Goal: Task Accomplishment & Management: Complete application form

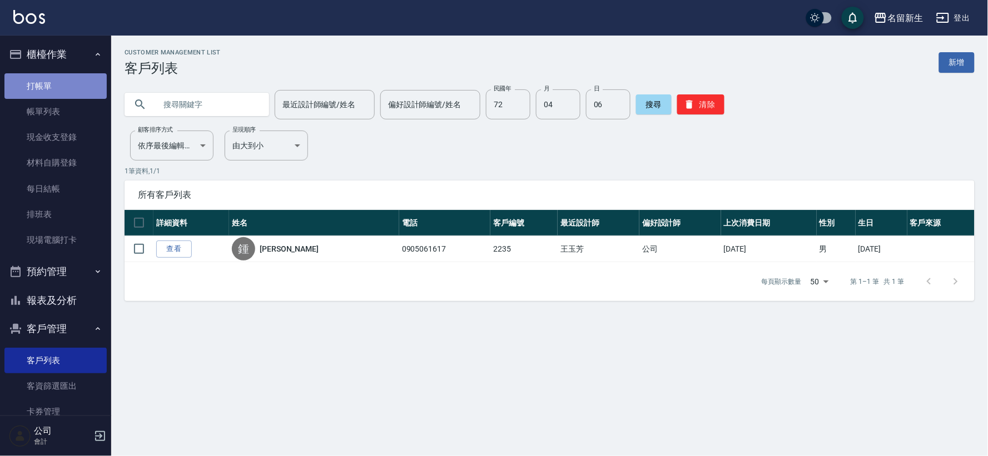
click at [54, 95] on link "打帳單" at bounding box center [55, 86] width 102 height 26
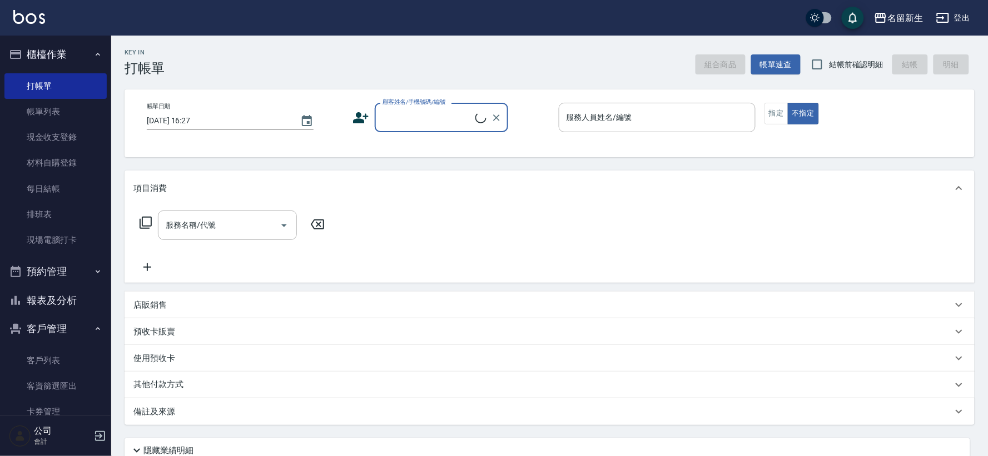
click at [358, 115] on icon at bounding box center [362, 117] width 16 height 11
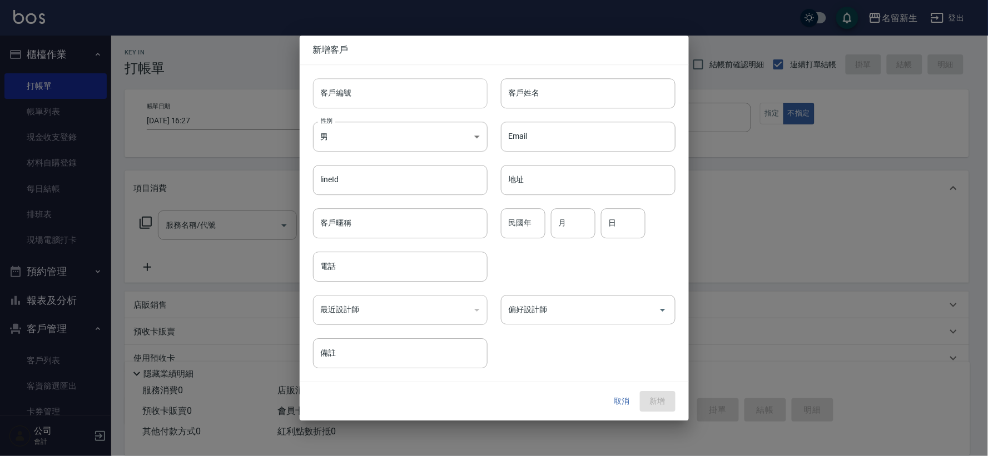
click at [373, 88] on input "客戶編號" at bounding box center [400, 93] width 175 height 30
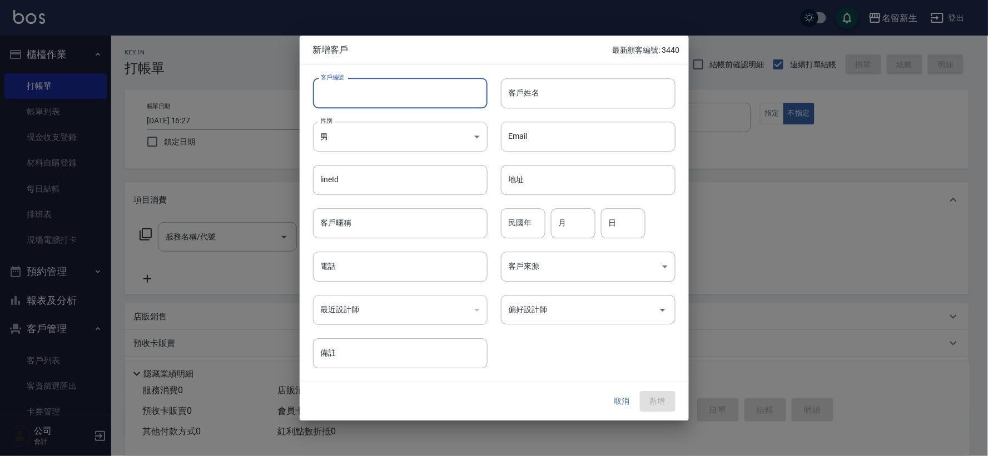
click at [620, 396] on button "取消" at bounding box center [622, 402] width 36 height 21
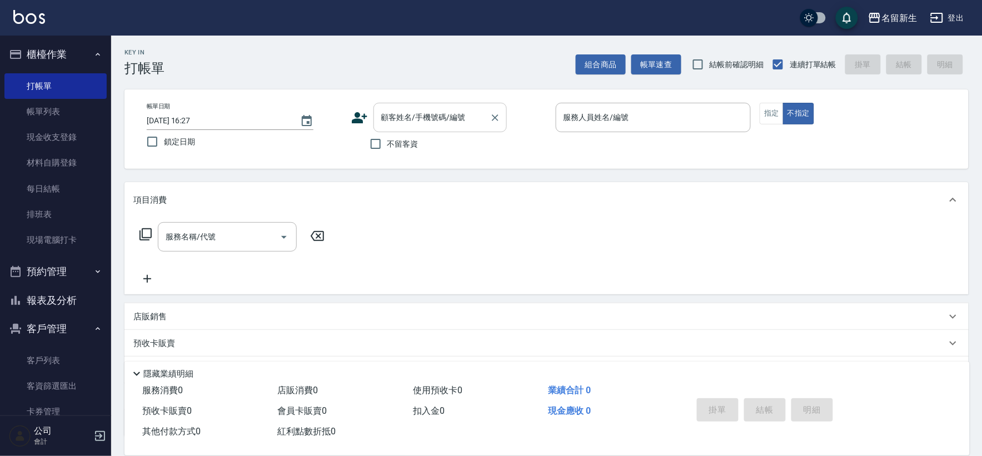
click at [430, 106] on div "顧客姓名/手機號碼/編號" at bounding box center [440, 117] width 133 height 29
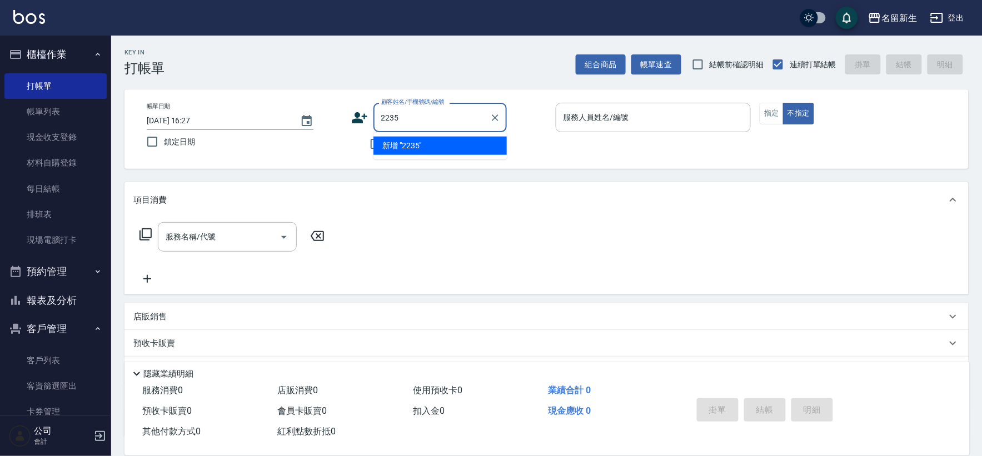
type input "2235"
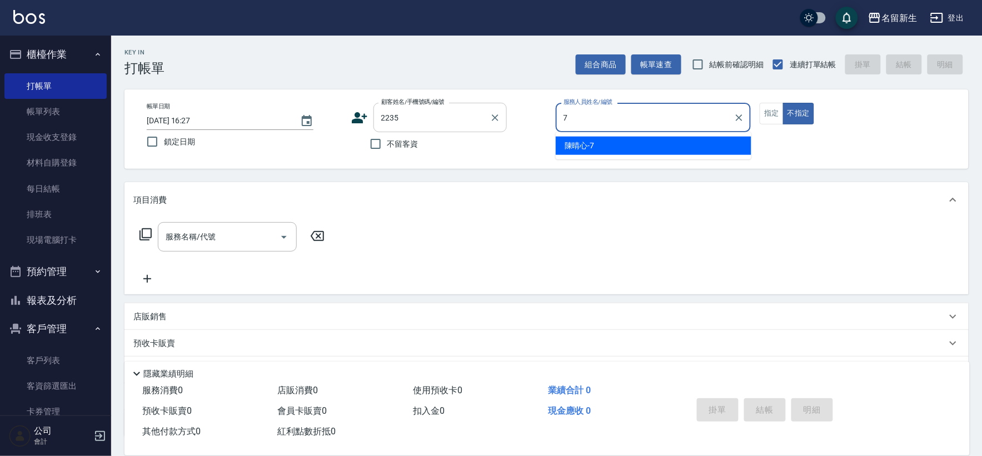
type input "7"
type button "false"
type input "[PERSON_NAME]-7"
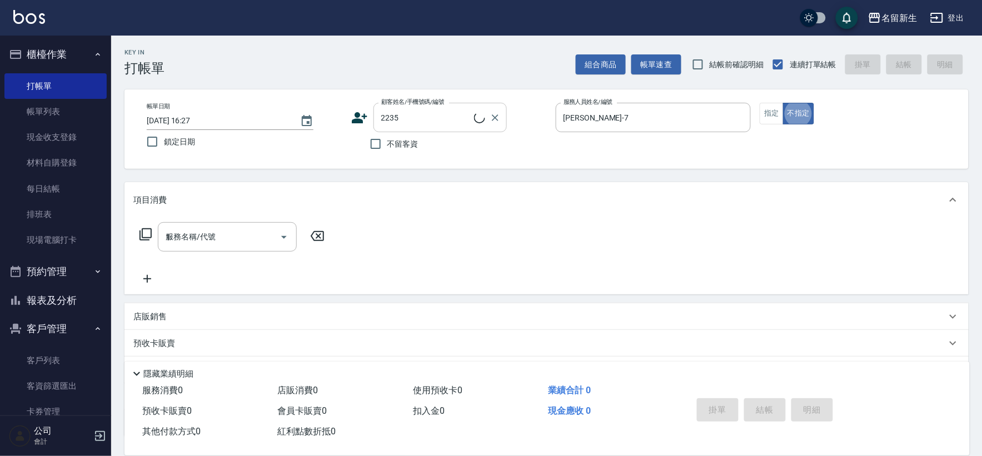
type input "11"
type input "[PERSON_NAME]/0905061617/2235"
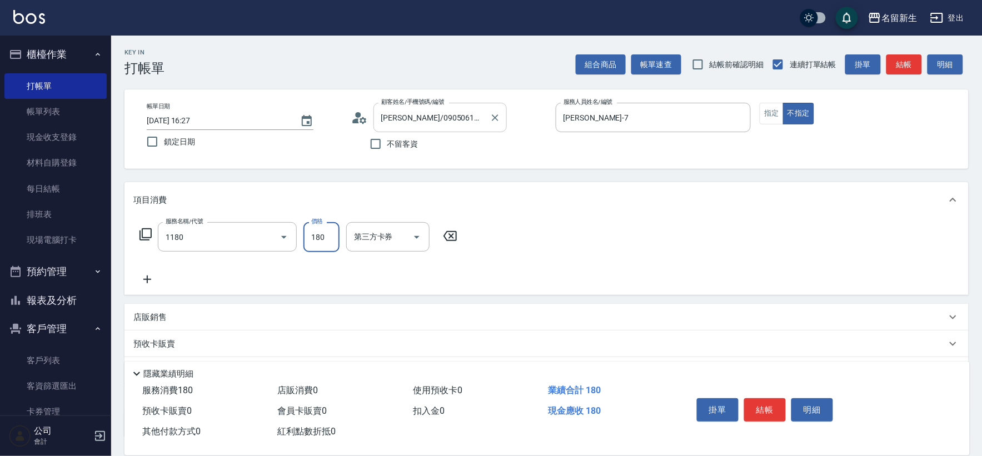
type input "洗髮(不指定活動)(1180)"
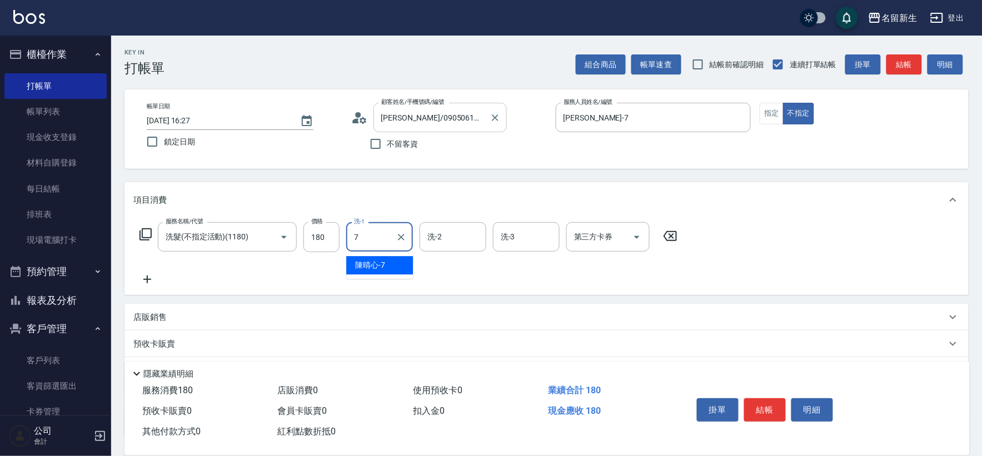
type input "[PERSON_NAME]-7"
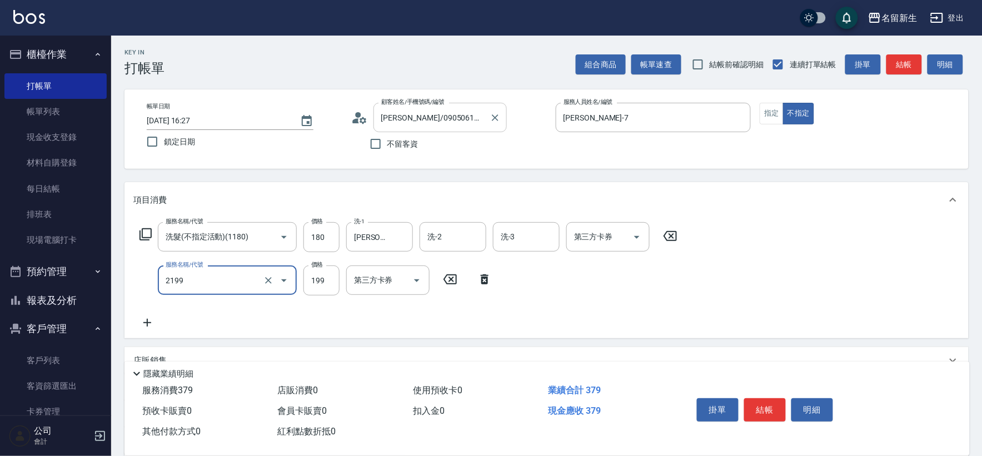
type input "不指定剪髮活動(2199)"
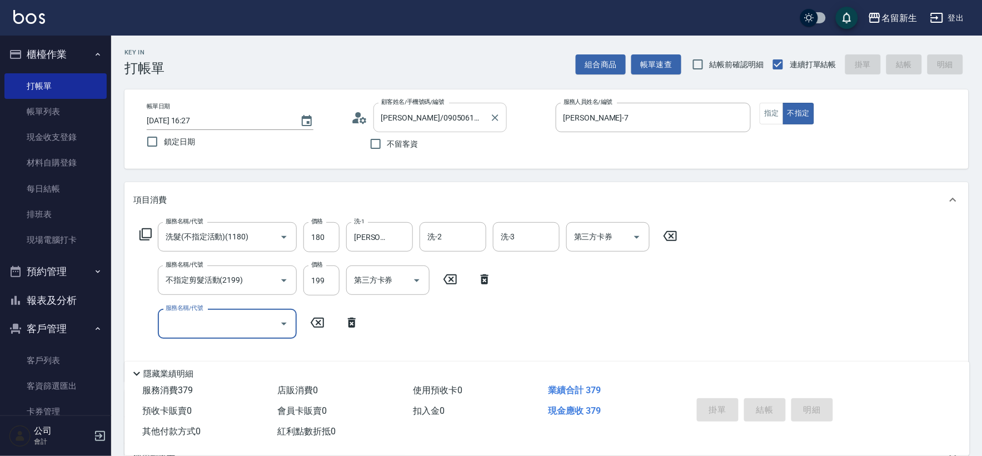
type input "[DATE] 16:28"
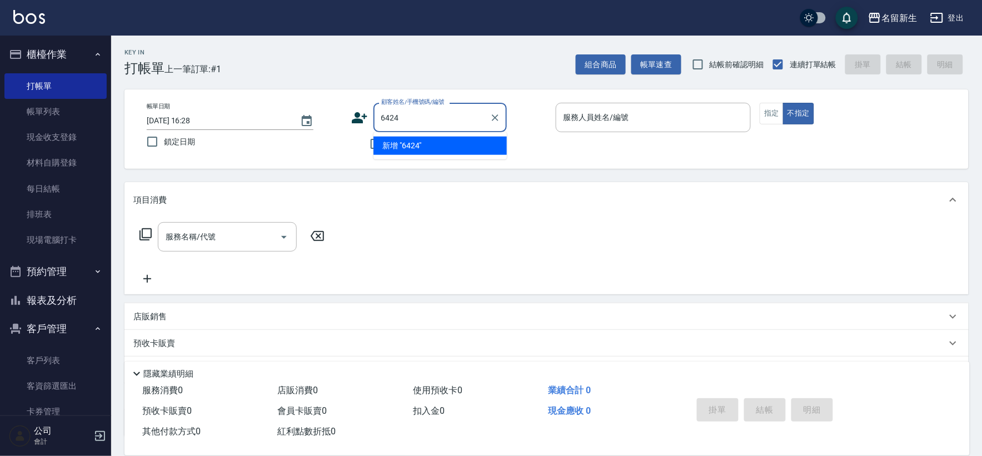
type input "6424"
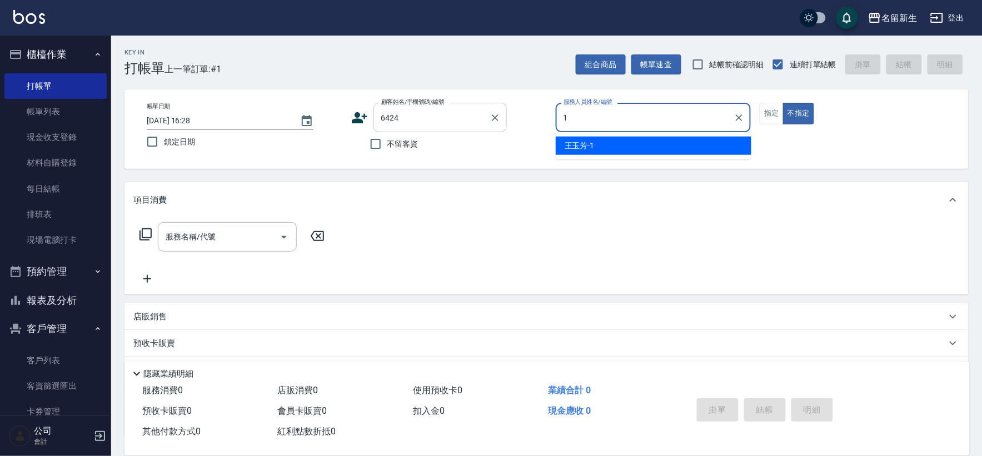
type input "[PERSON_NAME]-1"
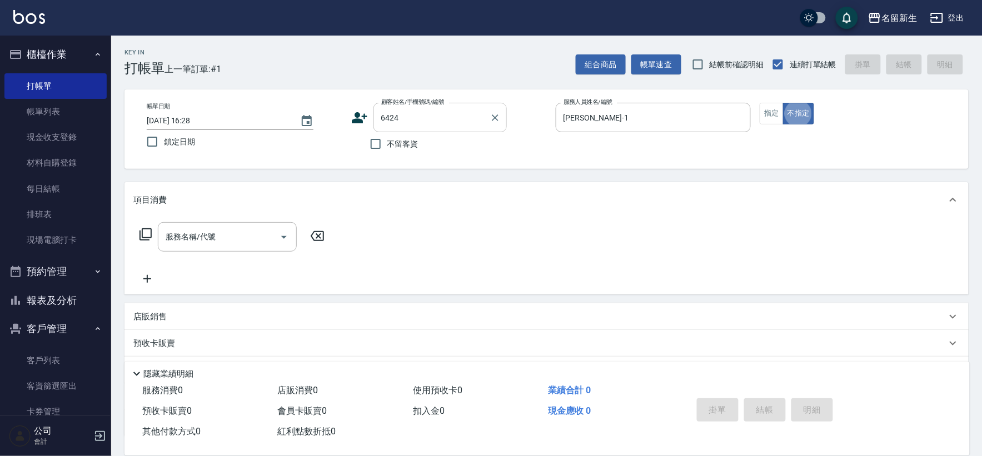
type input "[PERSON_NAME]/0973194790/6424"
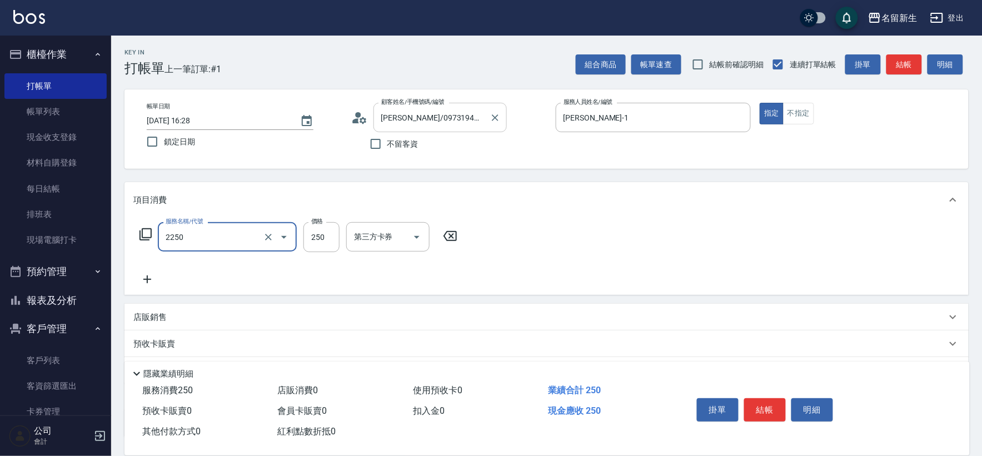
type input "剪髮(2250)"
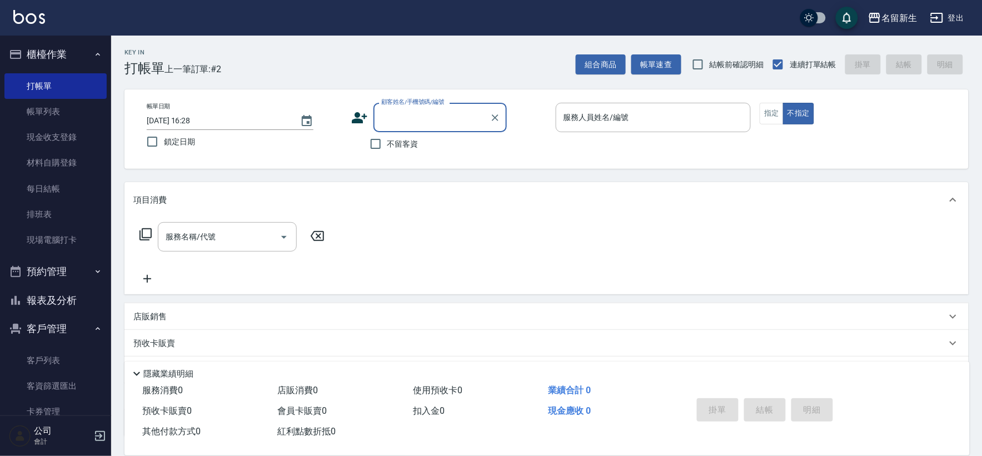
click at [368, 120] on icon at bounding box center [359, 118] width 17 height 17
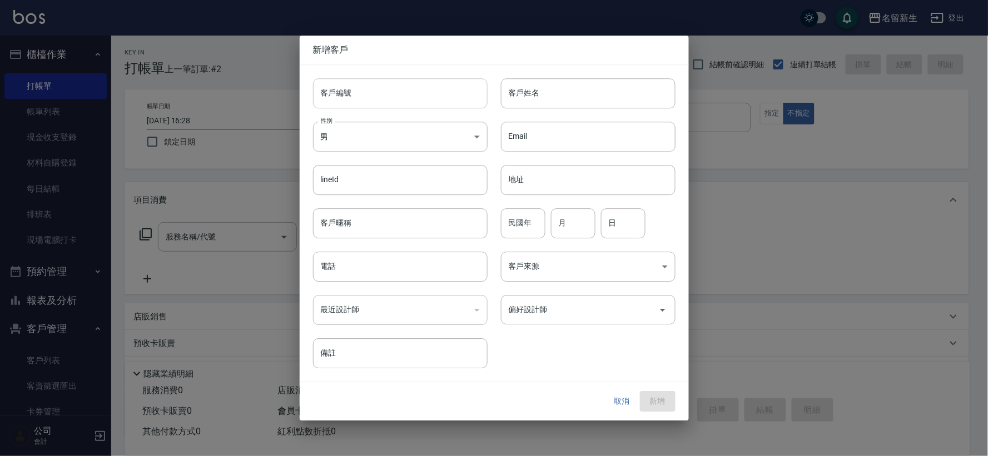
click at [396, 102] on input "客戶編號" at bounding box center [400, 93] width 175 height 30
type input "3441"
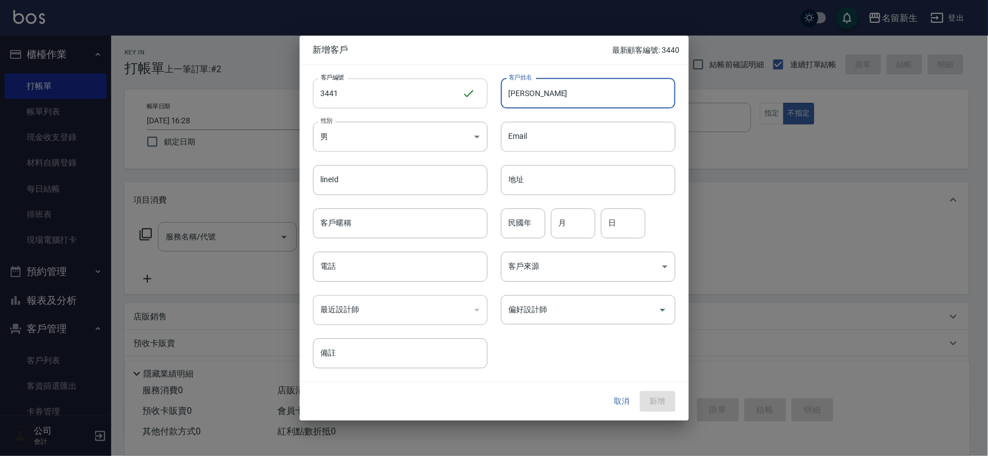
type input "[PERSON_NAME]"
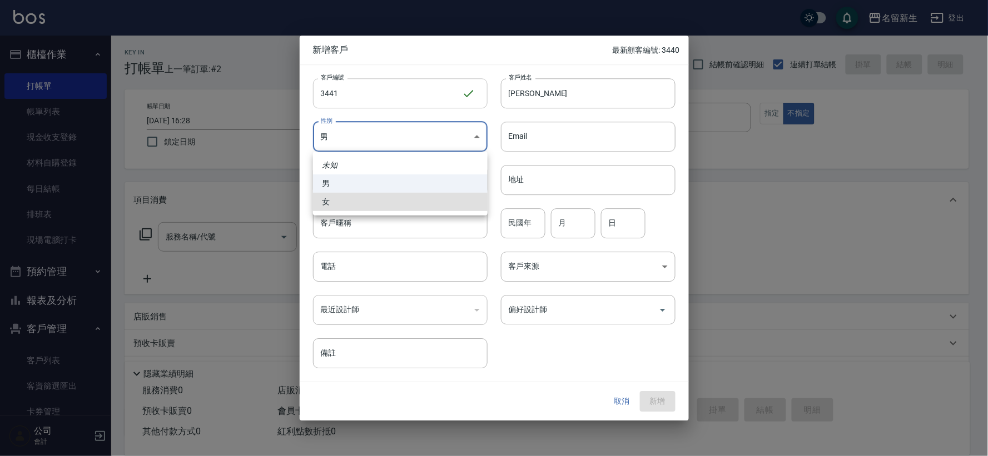
type input "[DEMOGRAPHIC_DATA]"
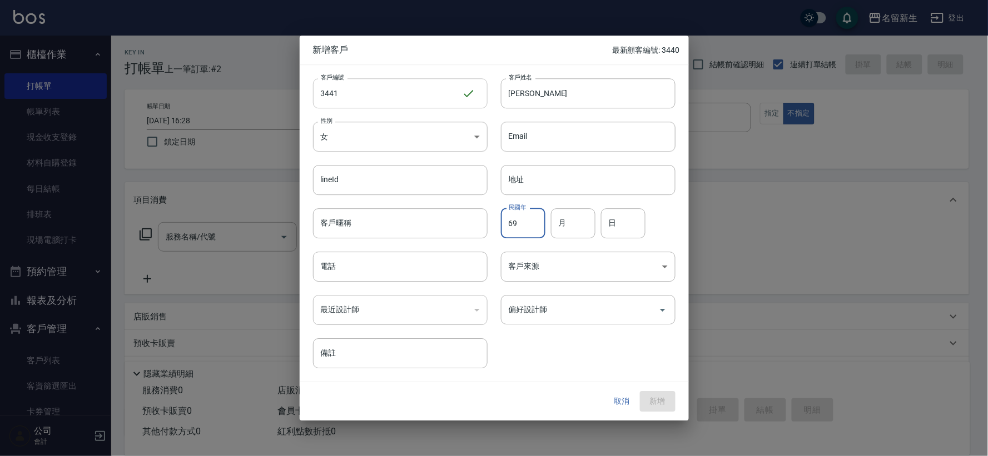
type input "69"
type input "03"
type input "26"
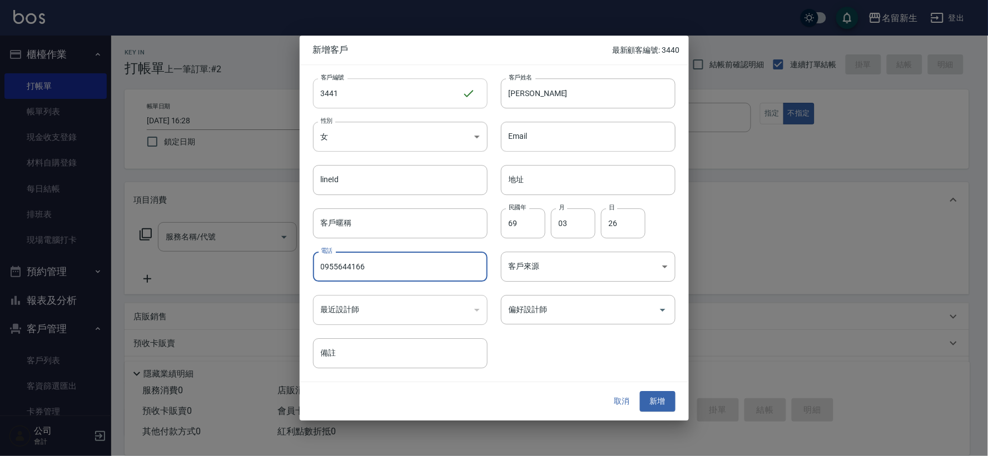
type input "0955644166"
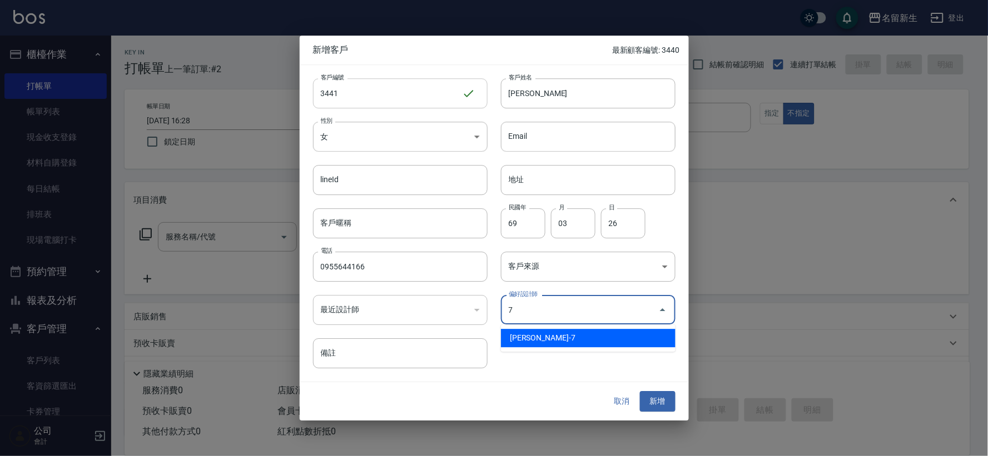
type input "陳晴心"
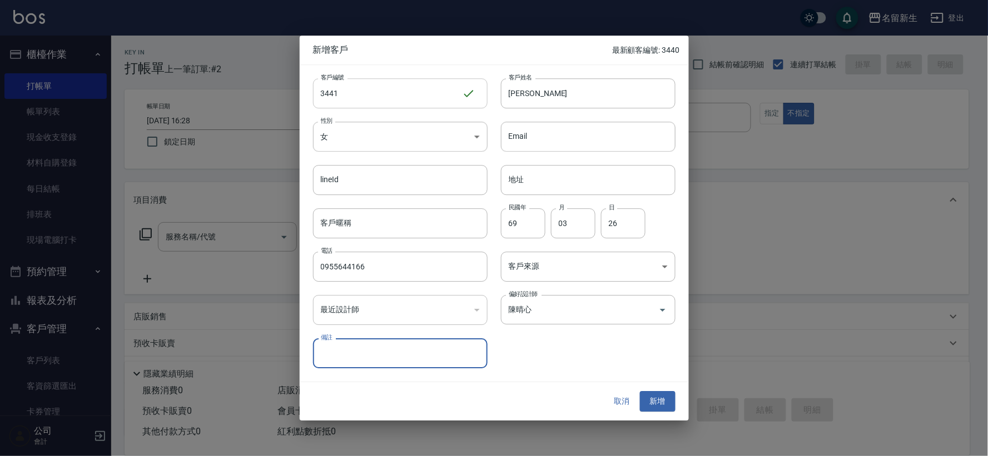
click at [640, 392] on button "新增" at bounding box center [658, 402] width 36 height 21
